Goal: Transaction & Acquisition: Download file/media

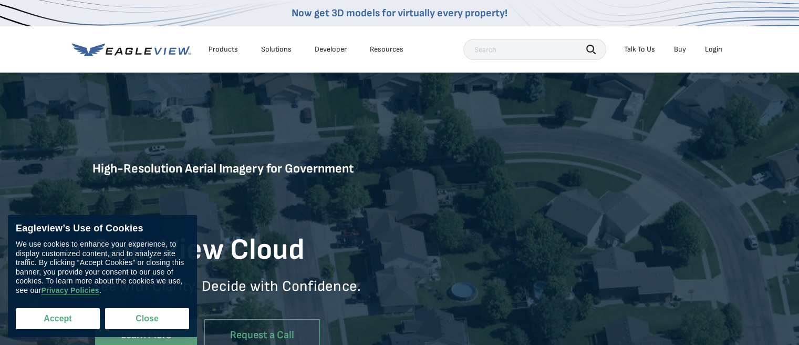
click at [85, 323] on button "Accept" at bounding box center [58, 318] width 84 height 21
checkbox input "true"
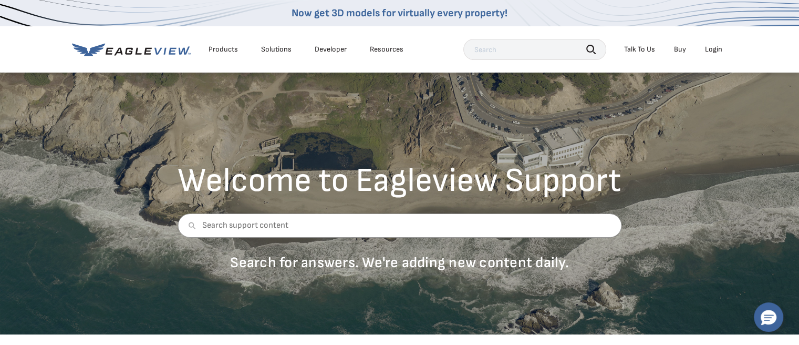
click at [716, 50] on div "Login" at bounding box center [713, 49] width 17 height 9
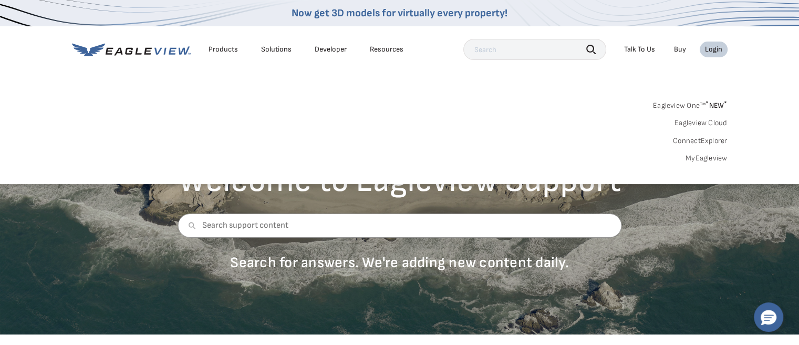
click at [705, 157] on link "MyEagleview" at bounding box center [707, 157] width 42 height 9
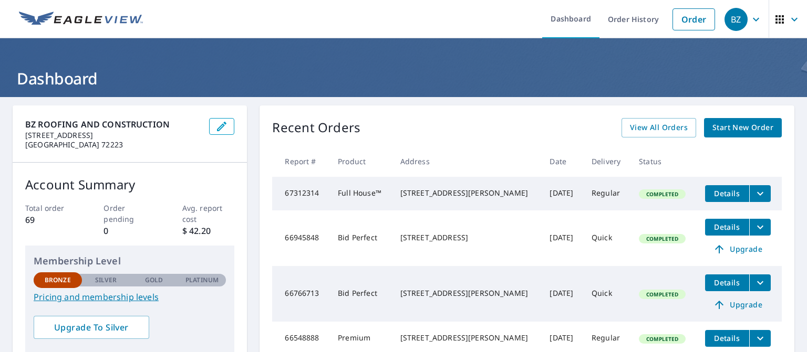
click at [718, 193] on span "Details" at bounding box center [727, 194] width 32 height 10
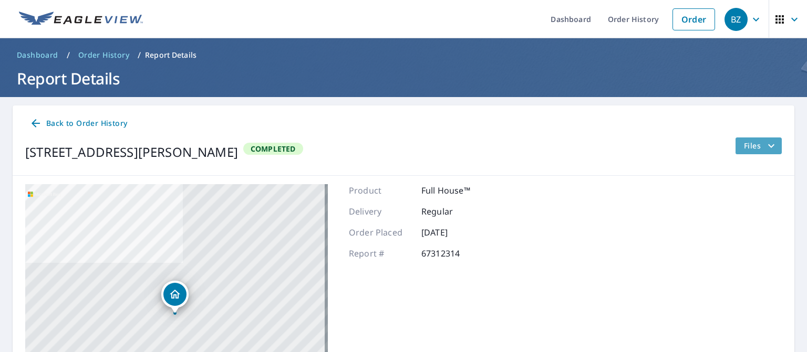
click at [748, 144] on span "Files" at bounding box center [761, 146] width 34 height 13
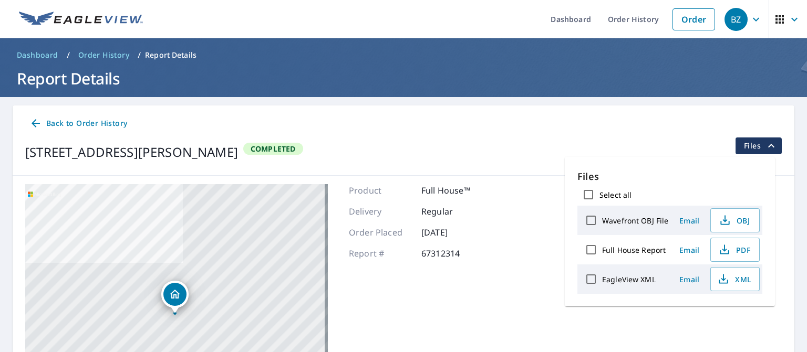
click at [590, 247] on input "Full House Report" at bounding box center [591, 250] width 22 height 22
checkbox input "true"
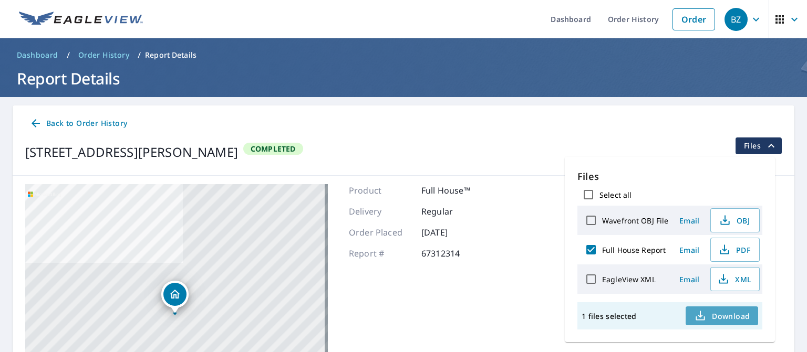
click at [721, 315] on span "Download" at bounding box center [722, 316] width 56 height 13
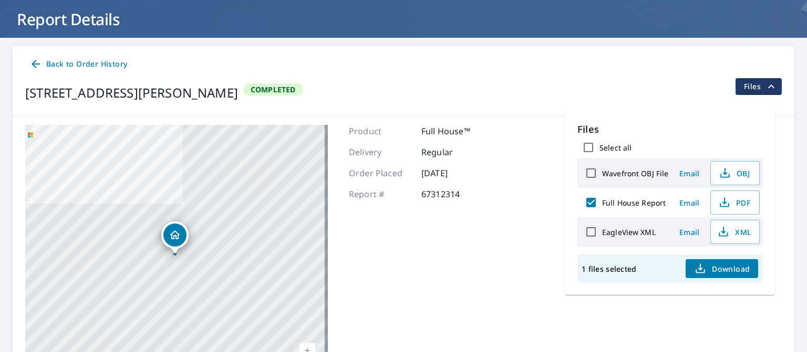
scroll to position [61, 0]
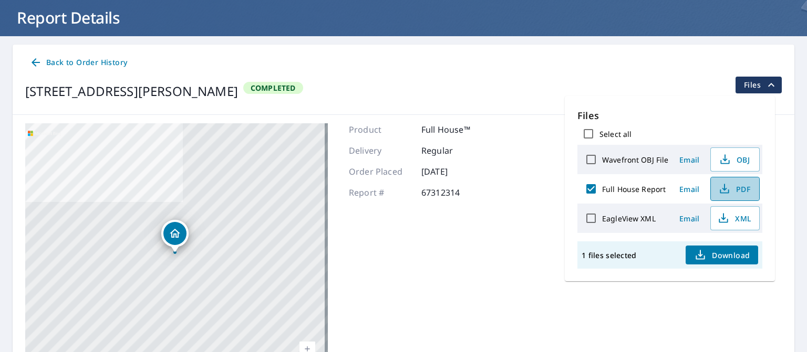
click at [729, 189] on span "PDF" at bounding box center [734, 189] width 34 height 13
click at [700, 250] on icon "button" at bounding box center [700, 255] width 13 height 13
click at [684, 219] on span "Email" at bounding box center [689, 219] width 25 height 10
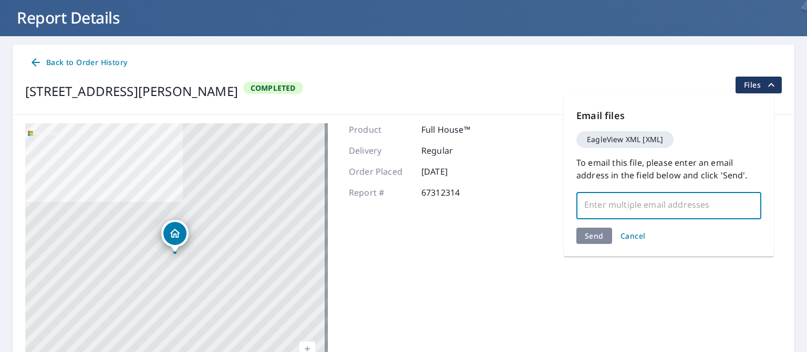
click at [633, 209] on input "text" at bounding box center [661, 205] width 160 height 20
type input "[PERSON_NAME][EMAIL_ADDRESS][PERSON_NAME][DOMAIN_NAME]"
click at [597, 240] on div "Send Cancel" at bounding box center [668, 236] width 185 height 16
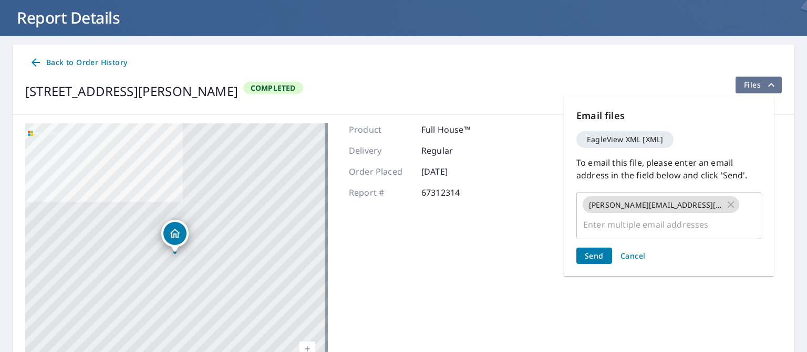
click at [752, 84] on span "Files" at bounding box center [761, 85] width 34 height 13
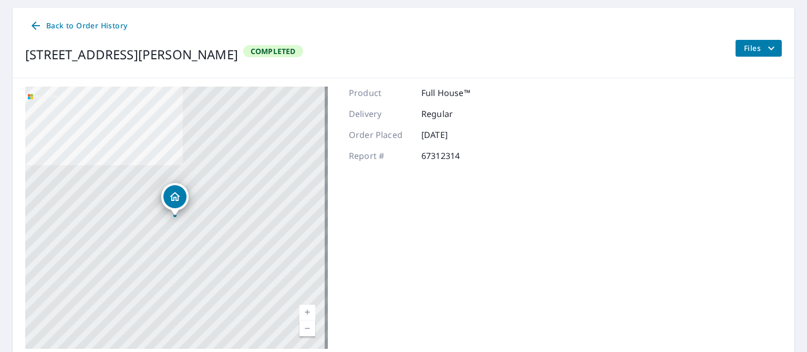
scroll to position [137, 0]
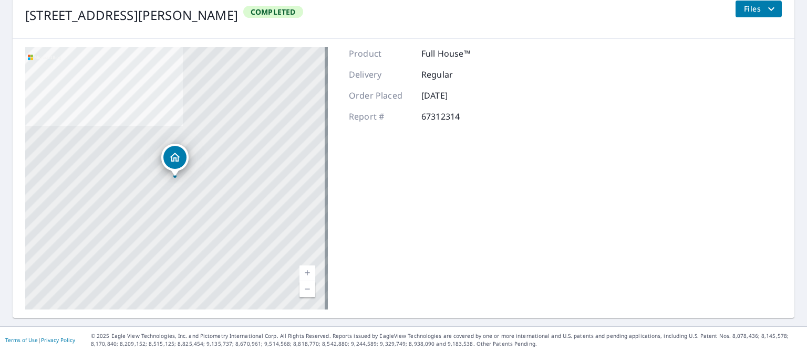
click at [171, 192] on div "[STREET_ADDRESS][PERSON_NAME]" at bounding box center [176, 178] width 303 height 263
click at [168, 192] on div "[STREET_ADDRESS][PERSON_NAME]" at bounding box center [176, 178] width 303 height 263
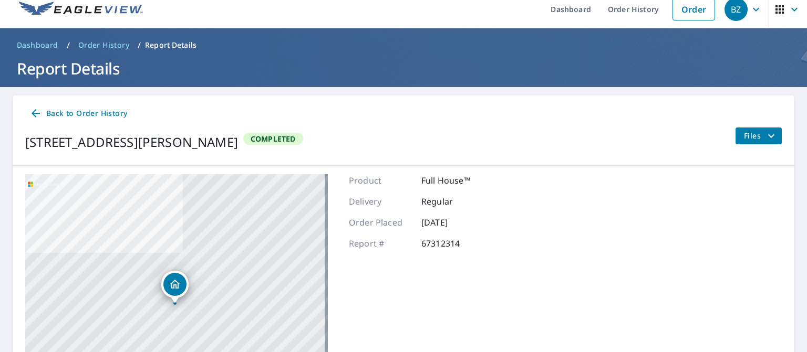
scroll to position [0, 0]
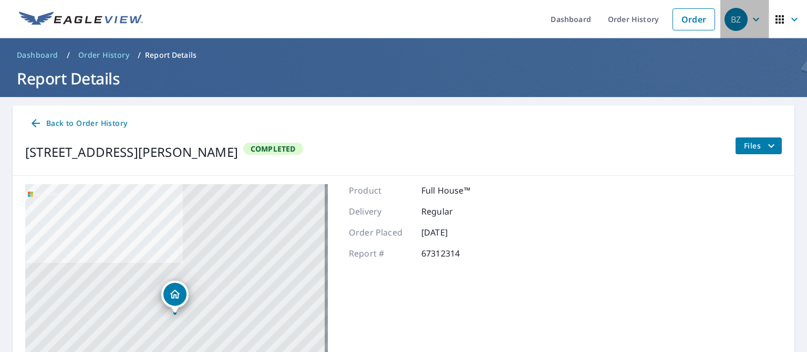
click at [750, 14] on icon "button" at bounding box center [756, 19] width 13 height 13
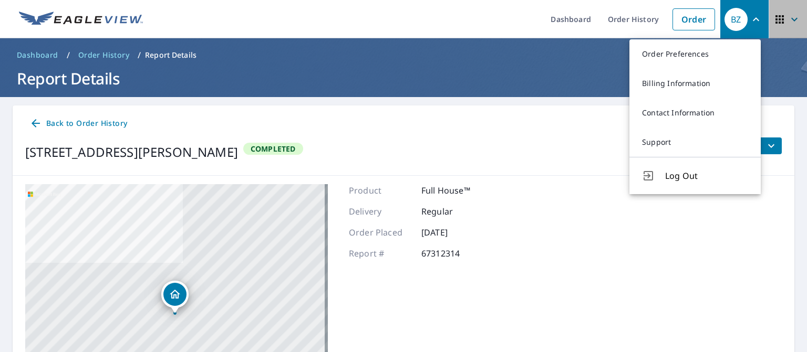
click at [775, 15] on icon "button" at bounding box center [779, 19] width 8 height 8
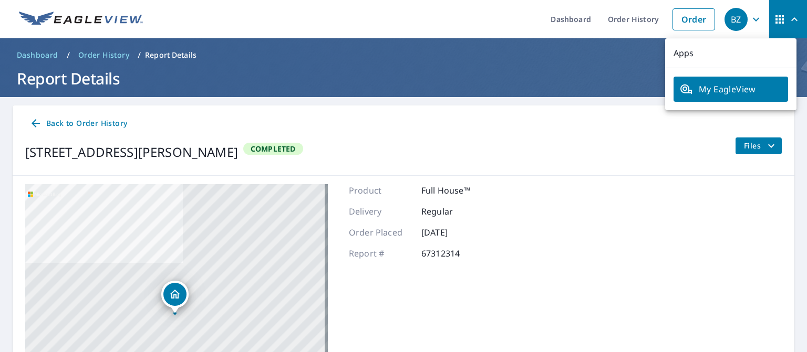
click at [634, 58] on ol "Dashboard / Order History / Report Details" at bounding box center [404, 55] width 782 height 17
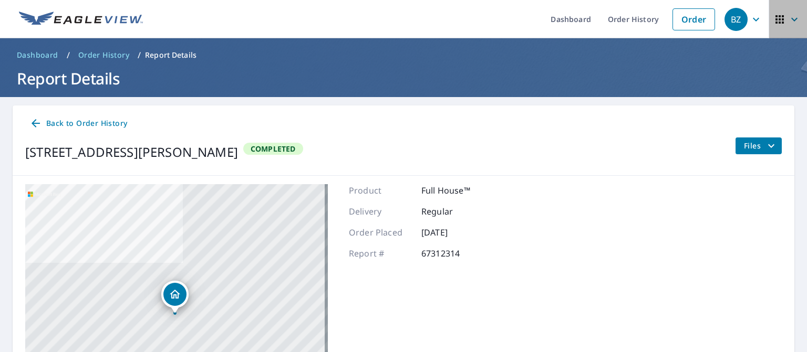
click at [788, 17] on icon "button" at bounding box center [794, 19] width 13 height 13
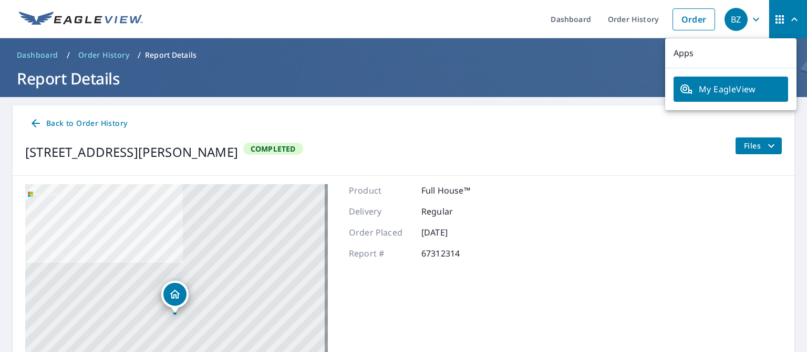
click at [615, 68] on h1 "Report Details" at bounding box center [404, 79] width 782 height 22
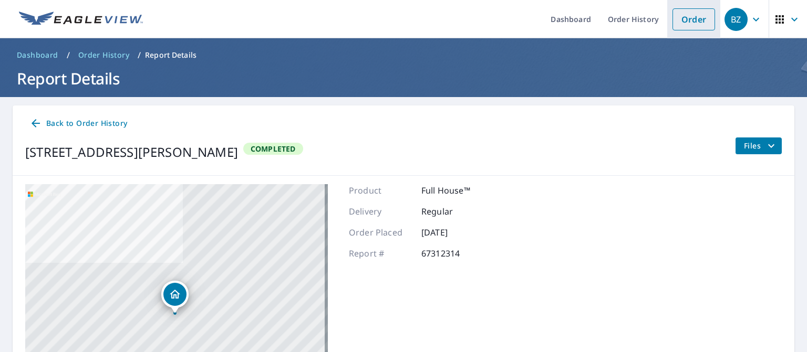
click at [689, 15] on link "Order" at bounding box center [693, 19] width 43 height 22
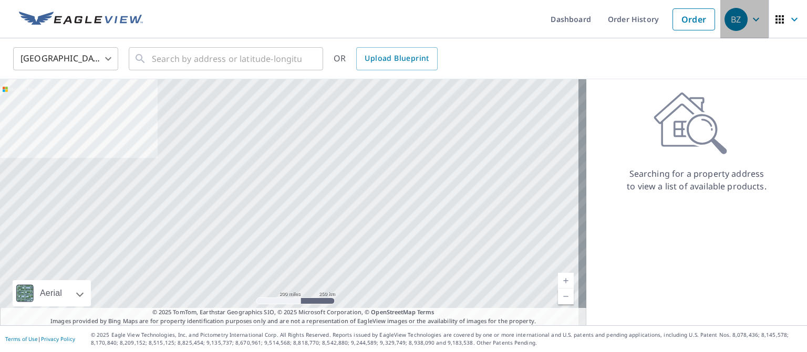
click at [750, 21] on icon "button" at bounding box center [756, 19] width 13 height 13
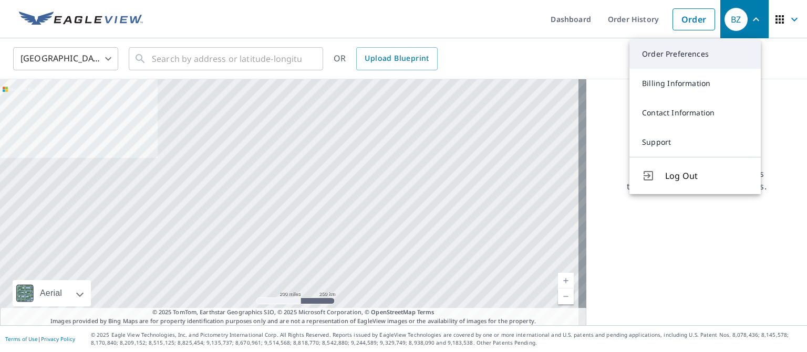
click at [668, 57] on link "Order Preferences" at bounding box center [694, 53] width 131 height 29
